Goal: Task Accomplishment & Management: Manage account settings

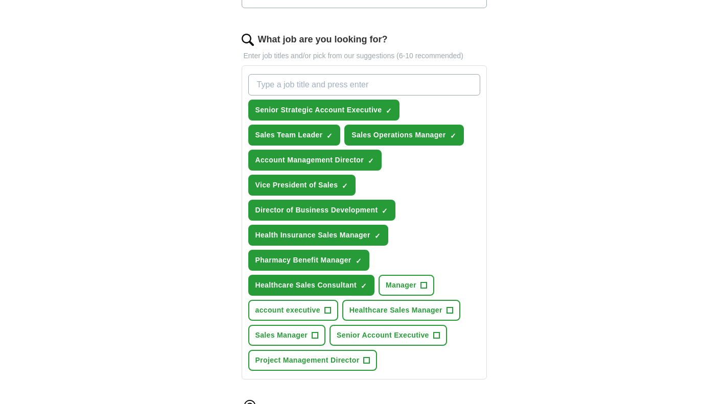
scroll to position [311, 0]
click at [0, 0] on span "×" at bounding box center [0, 0] width 0 height 0
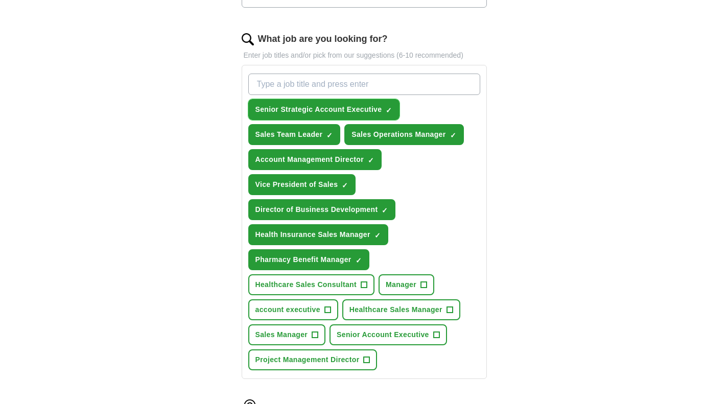
click at [392, 112] on span "✓ ×" at bounding box center [389, 110] width 7 height 6
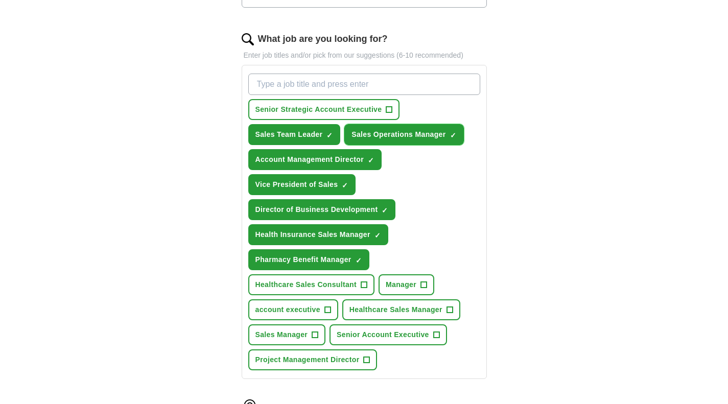
click at [0, 0] on span "×" at bounding box center [0, 0] width 0 height 0
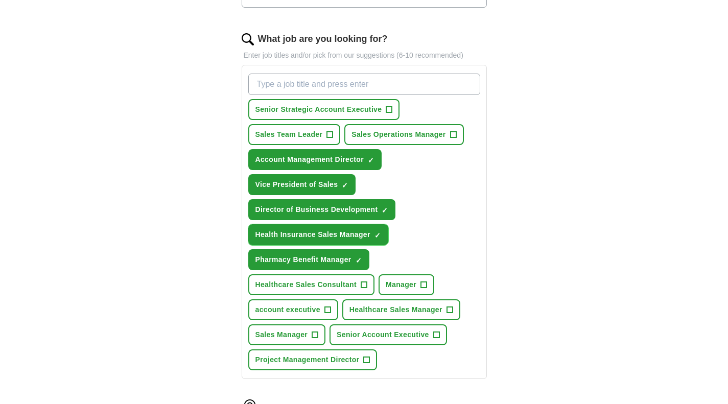
click at [0, 0] on span "×" at bounding box center [0, 0] width 0 height 0
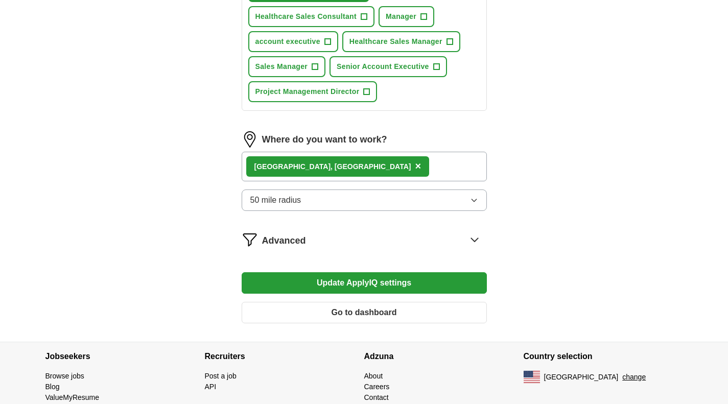
scroll to position [610, 0]
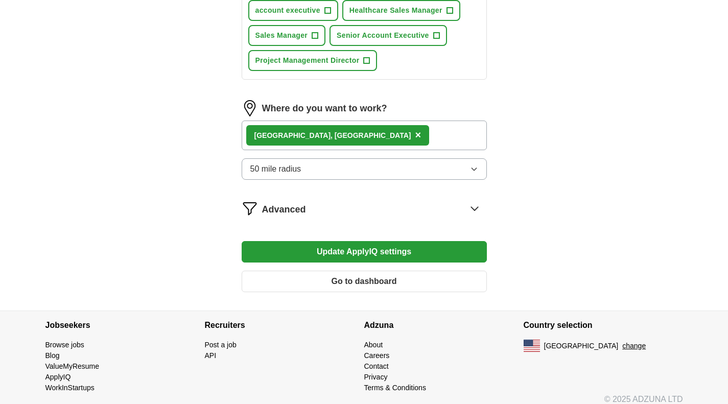
click at [398, 250] on button "Update ApplyIQ settings" at bounding box center [364, 251] width 245 height 21
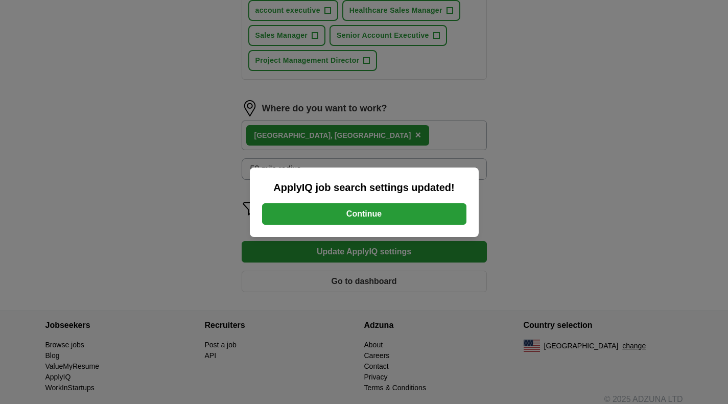
click at [386, 211] on button "Continue" at bounding box center [364, 213] width 204 height 21
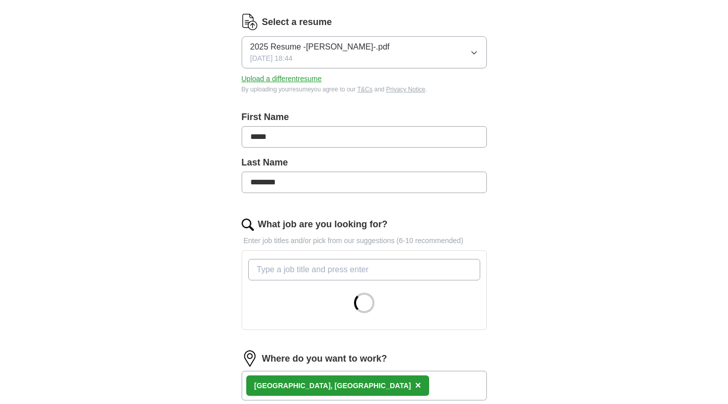
scroll to position [127, 0]
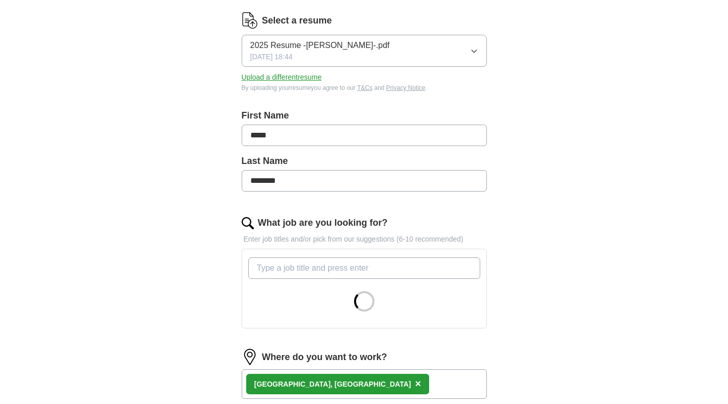
click at [324, 272] on input "What job are you looking for?" at bounding box center [364, 267] width 232 height 21
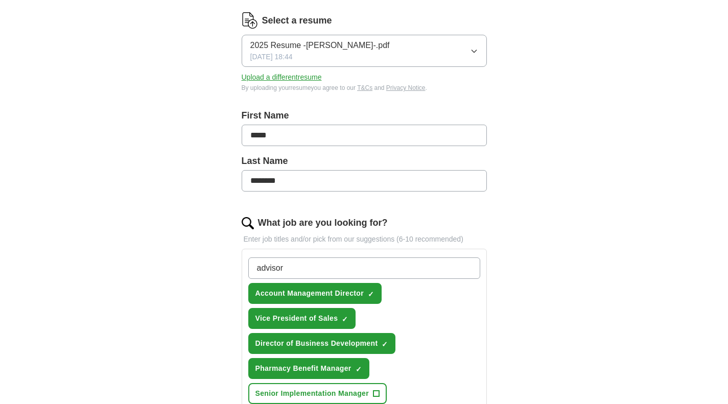
type input "advisory"
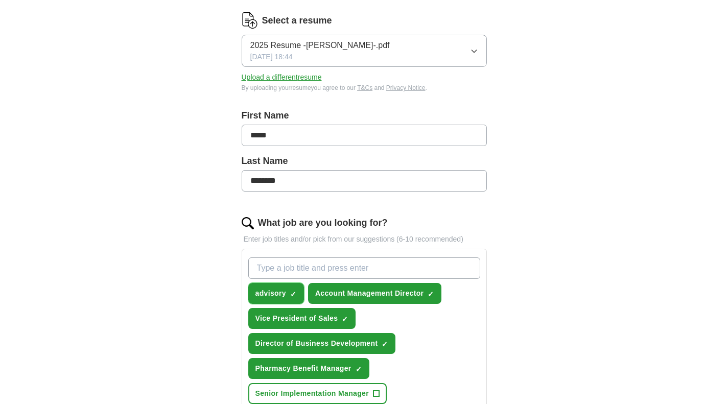
click at [296, 290] on button "advisory ✓ ×" at bounding box center [276, 293] width 56 height 21
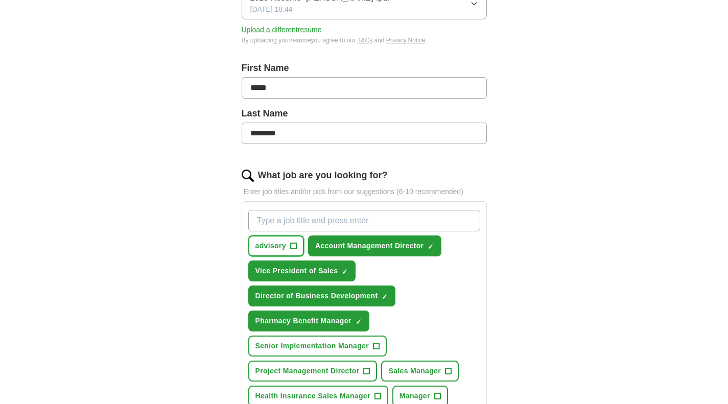
scroll to position [177, 0]
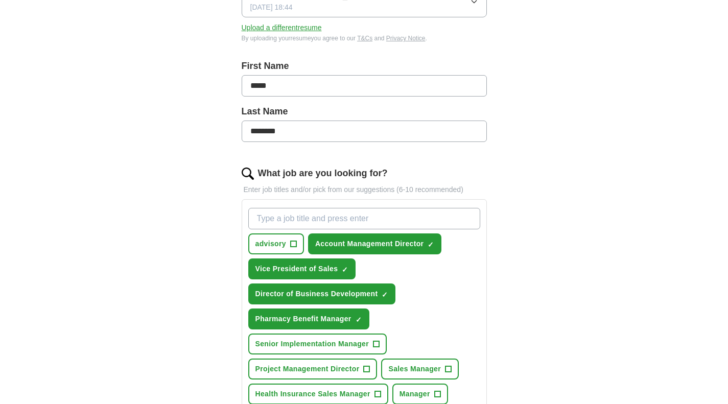
click at [305, 223] on input "What job are you looking for?" at bounding box center [364, 218] width 232 height 21
type input "Consulting"
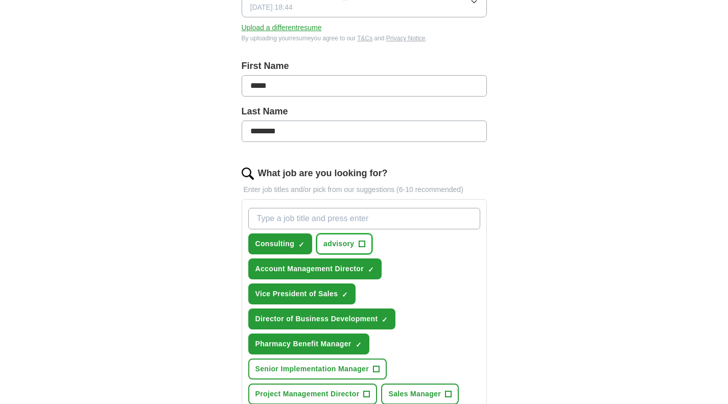
click at [365, 244] on button "advisory +" at bounding box center [344, 243] width 56 height 21
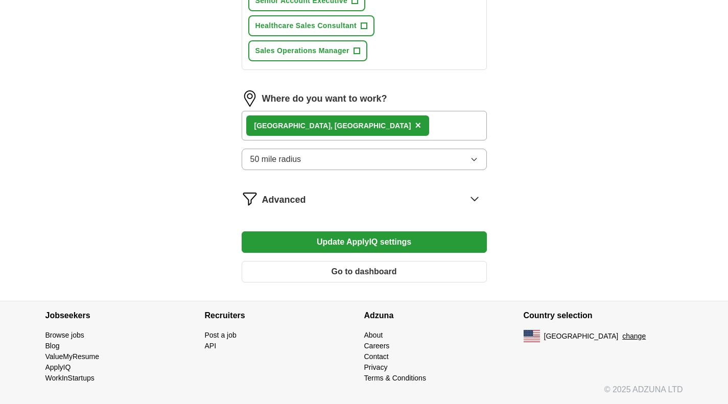
scroll to position [607, 0]
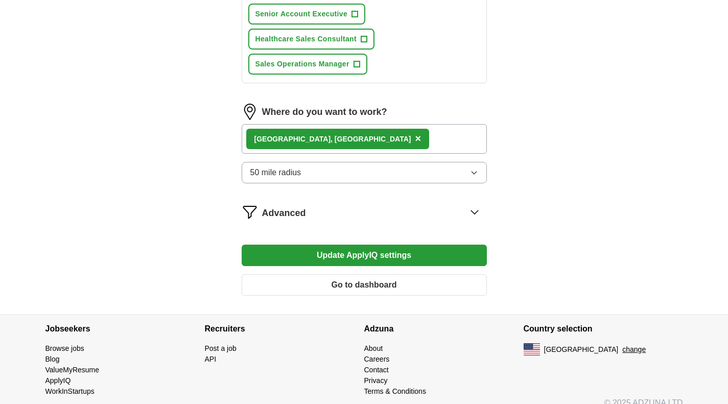
click at [402, 253] on button "Update ApplyIQ settings" at bounding box center [364, 255] width 245 height 21
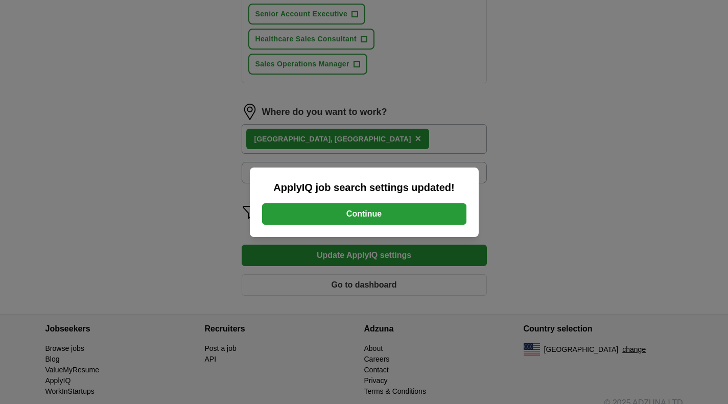
click at [387, 205] on button "Continue" at bounding box center [364, 213] width 204 height 21
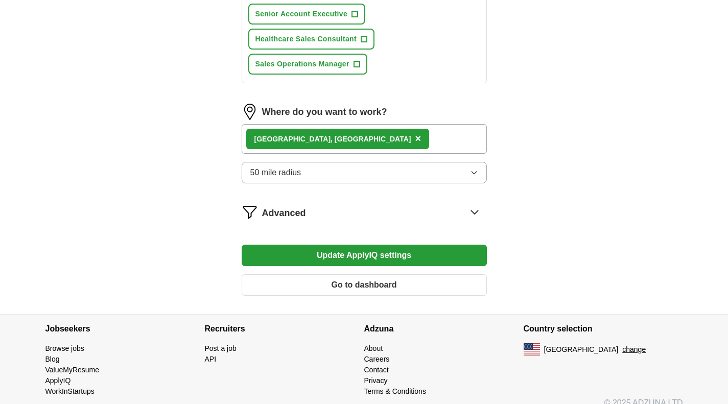
click at [387, 205] on div "Advanced" at bounding box center [374, 212] width 225 height 16
